Goal: Transaction & Acquisition: Purchase product/service

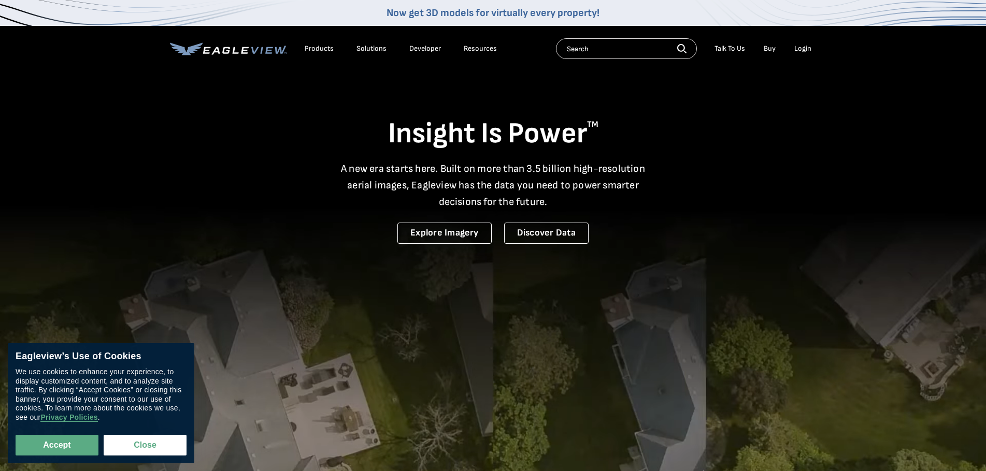
click at [804, 49] on div "Login" at bounding box center [802, 48] width 17 height 9
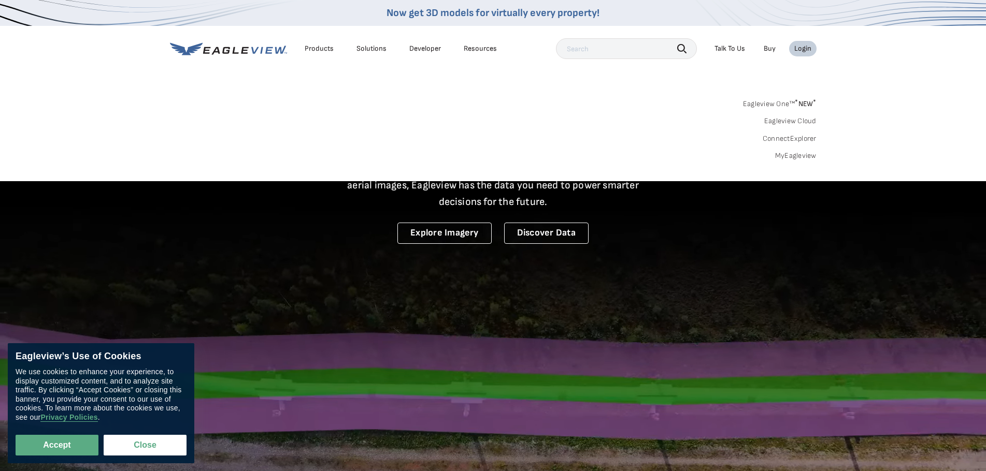
click at [792, 155] on link "MyEagleview" at bounding box center [795, 155] width 41 height 9
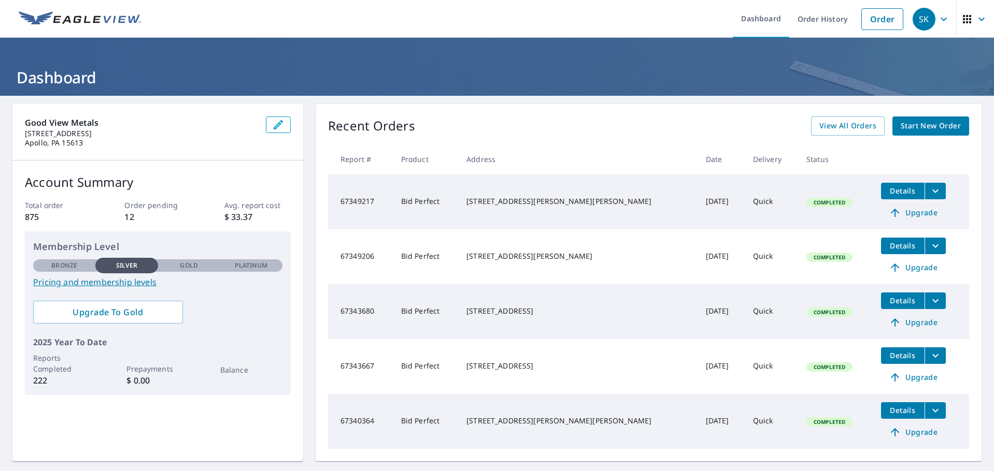
click at [900, 126] on span "Start New Order" at bounding box center [930, 126] width 60 height 13
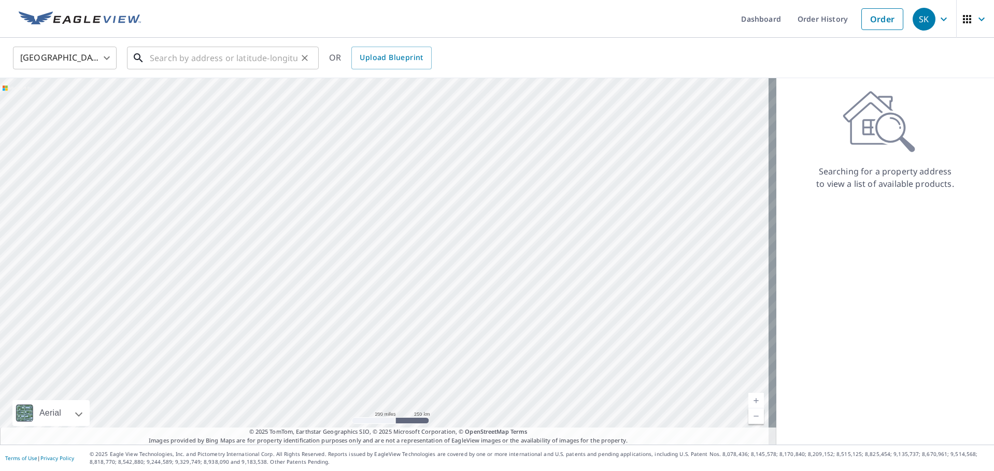
click at [225, 63] on input "text" at bounding box center [224, 58] width 148 height 29
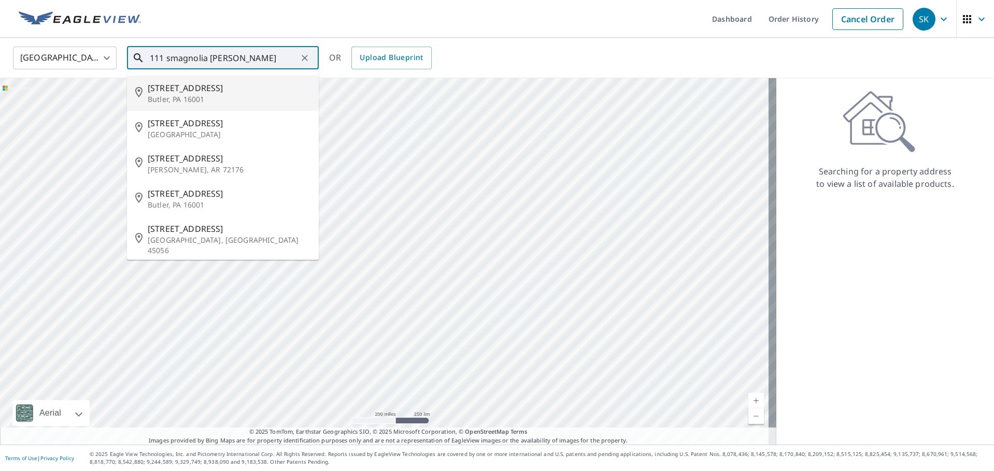
click at [214, 90] on span "111 S Magnolia Dr" at bounding box center [229, 88] width 163 height 12
type input "111 S Magnolia Dr Butler, PA 16001"
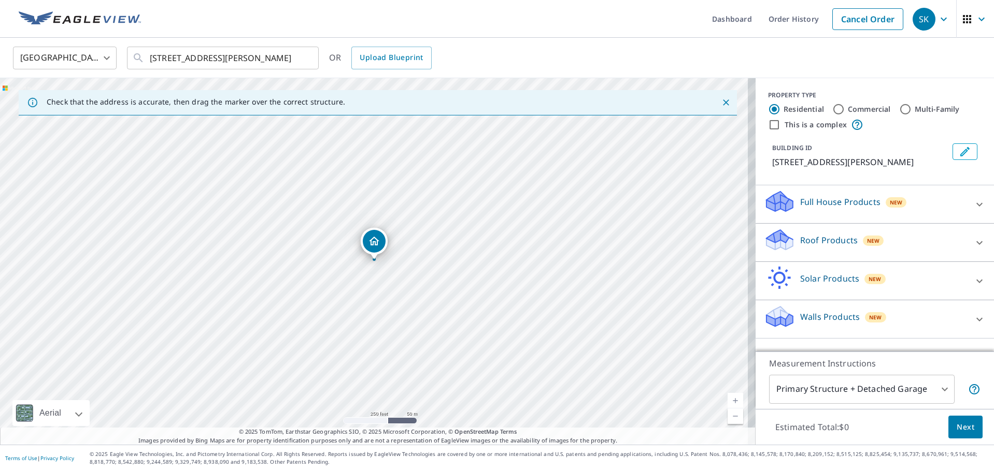
click at [936, 238] on div "Roof Products New" at bounding box center [865, 243] width 203 height 30
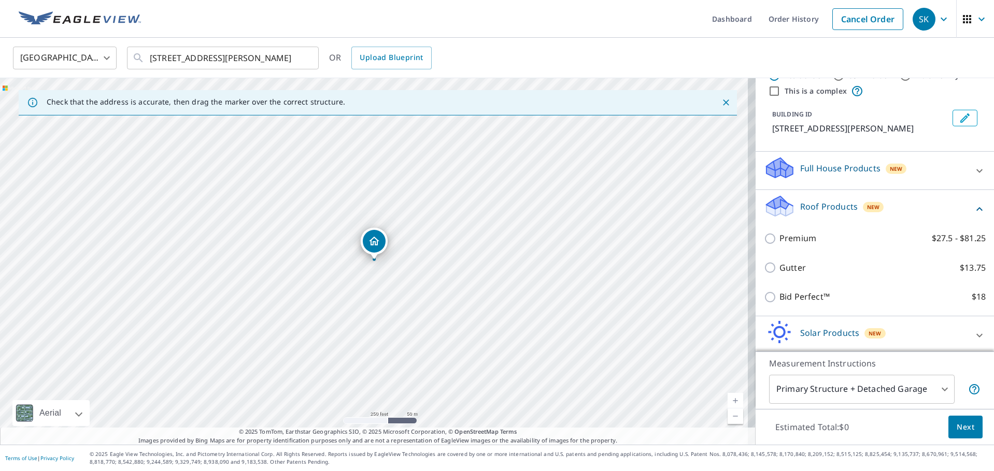
scroll to position [52, 0]
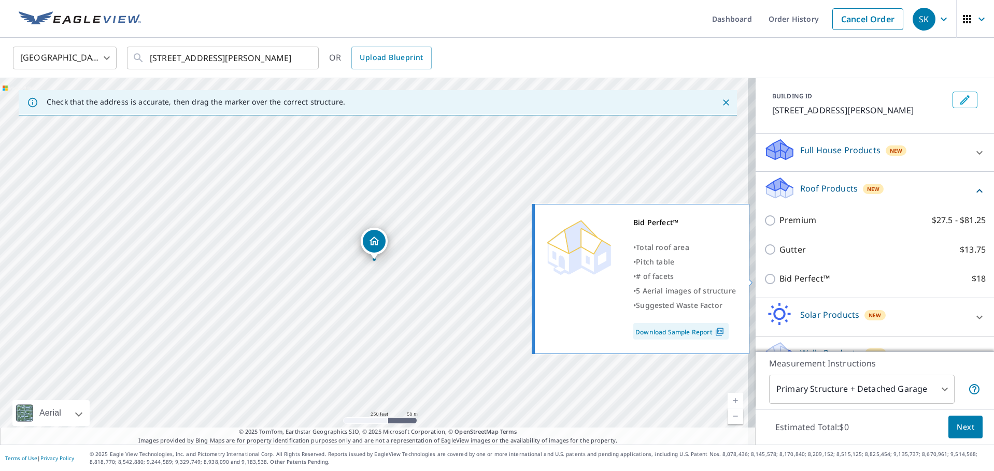
click at [764, 280] on input "Bid Perfect™ $18" at bounding box center [772, 279] width 16 height 12
checkbox input "true"
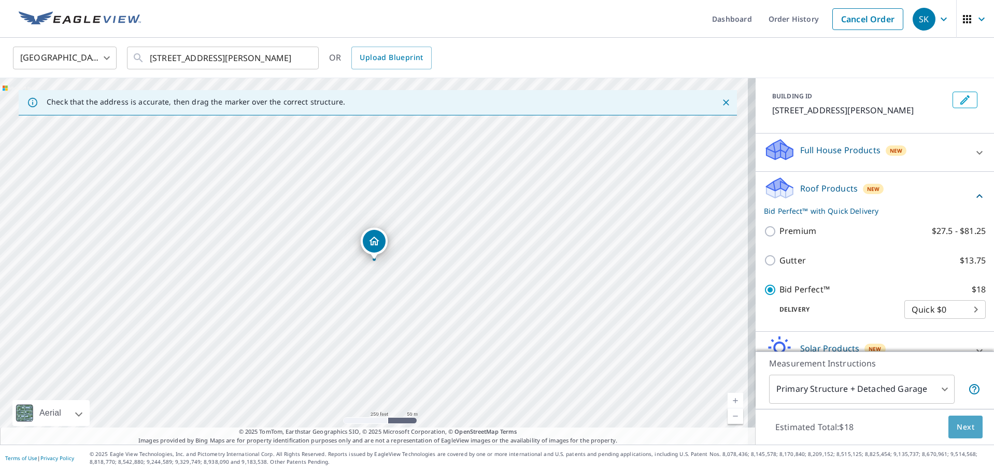
click at [956, 426] on span "Next" at bounding box center [965, 427] width 18 height 13
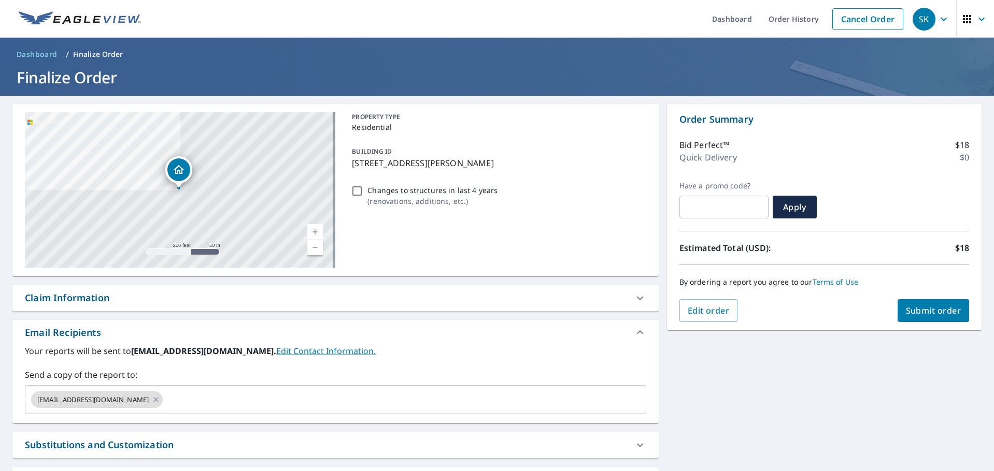
click at [933, 299] on button "Submit order" at bounding box center [933, 310] width 72 height 23
checkbox input "true"
